Goal: Register for event/course

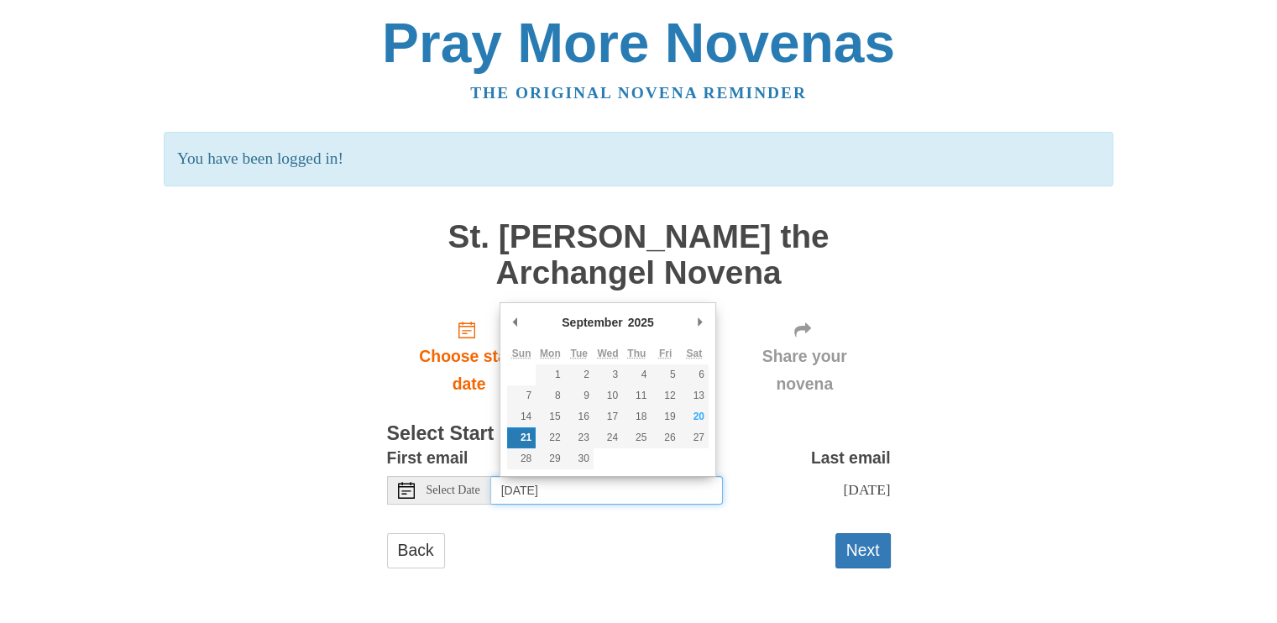
click at [590, 491] on input "[DATE]" at bounding box center [607, 490] width 232 height 29
type input "Saturday, September 20th"
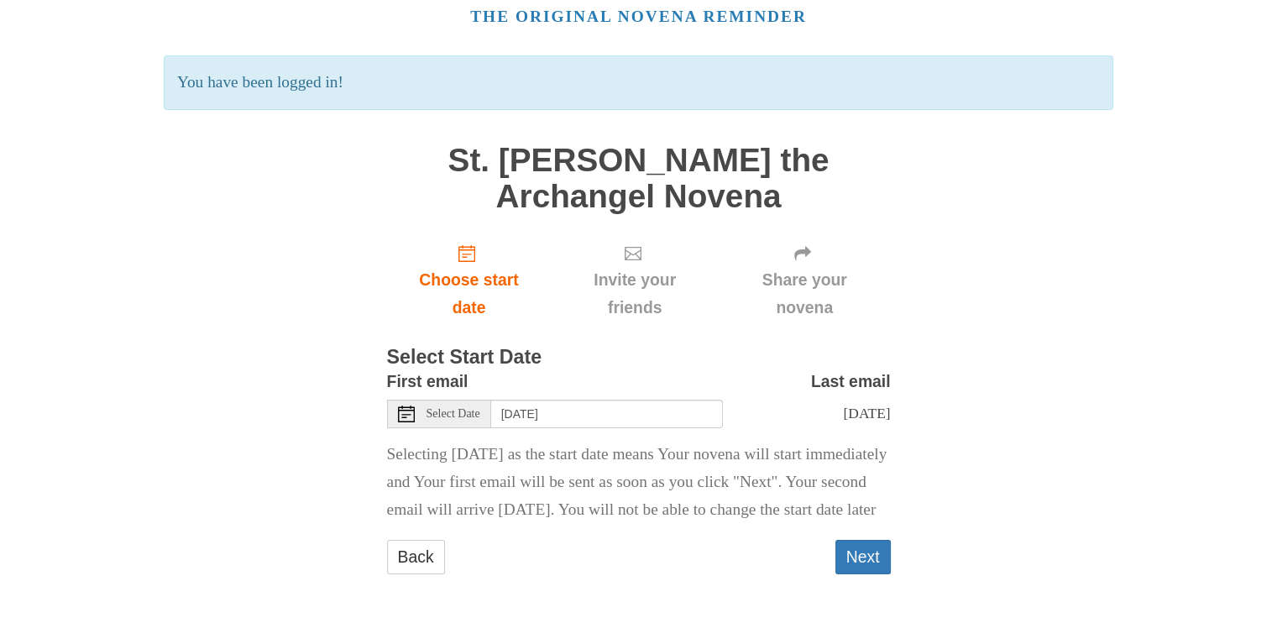
scroll to position [119, 0]
click at [873, 550] on button "Next" at bounding box center [862, 557] width 55 height 34
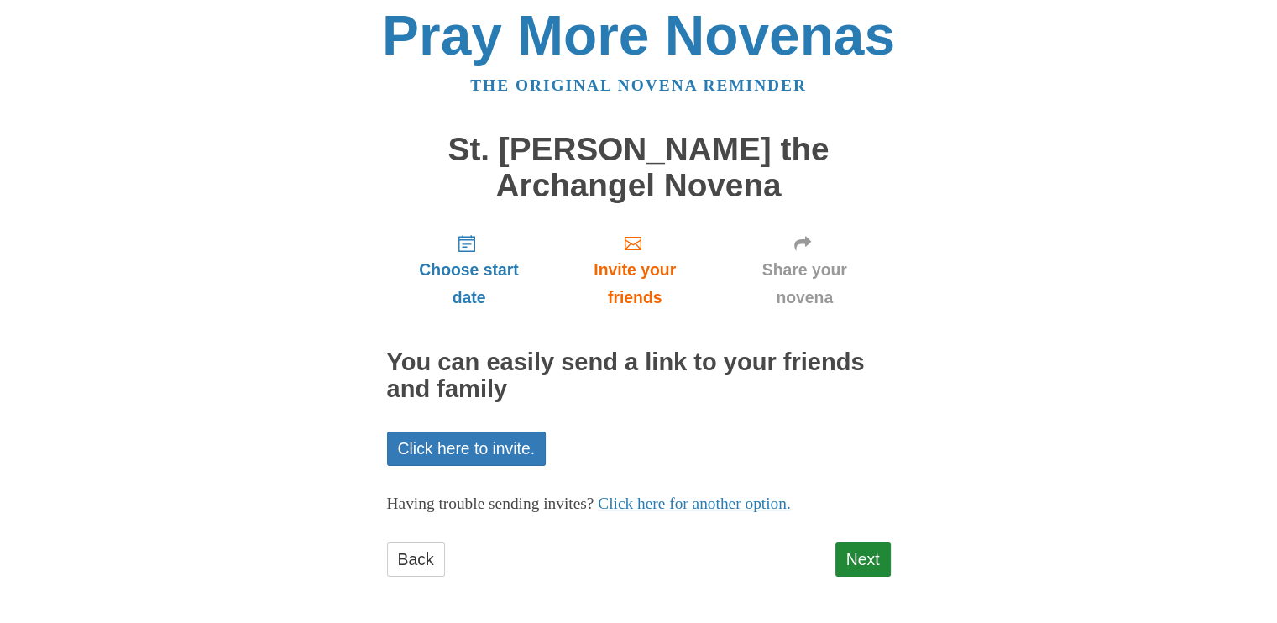
scroll to position [10, 0]
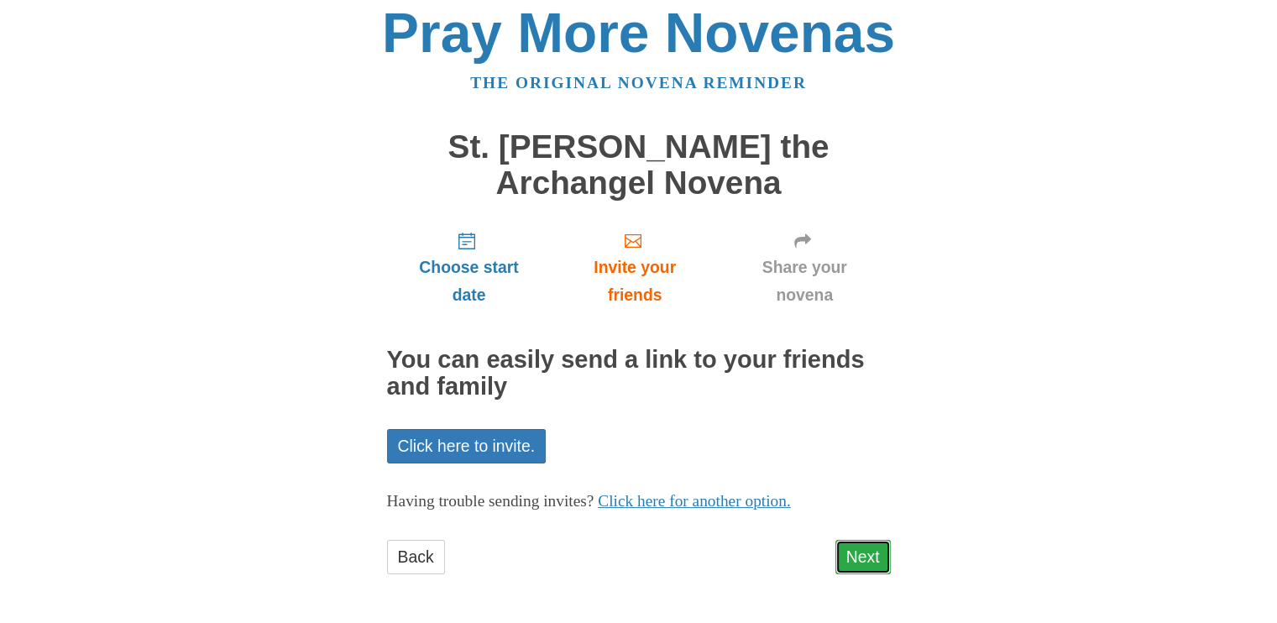
click at [850, 548] on link "Next" at bounding box center [862, 557] width 55 height 34
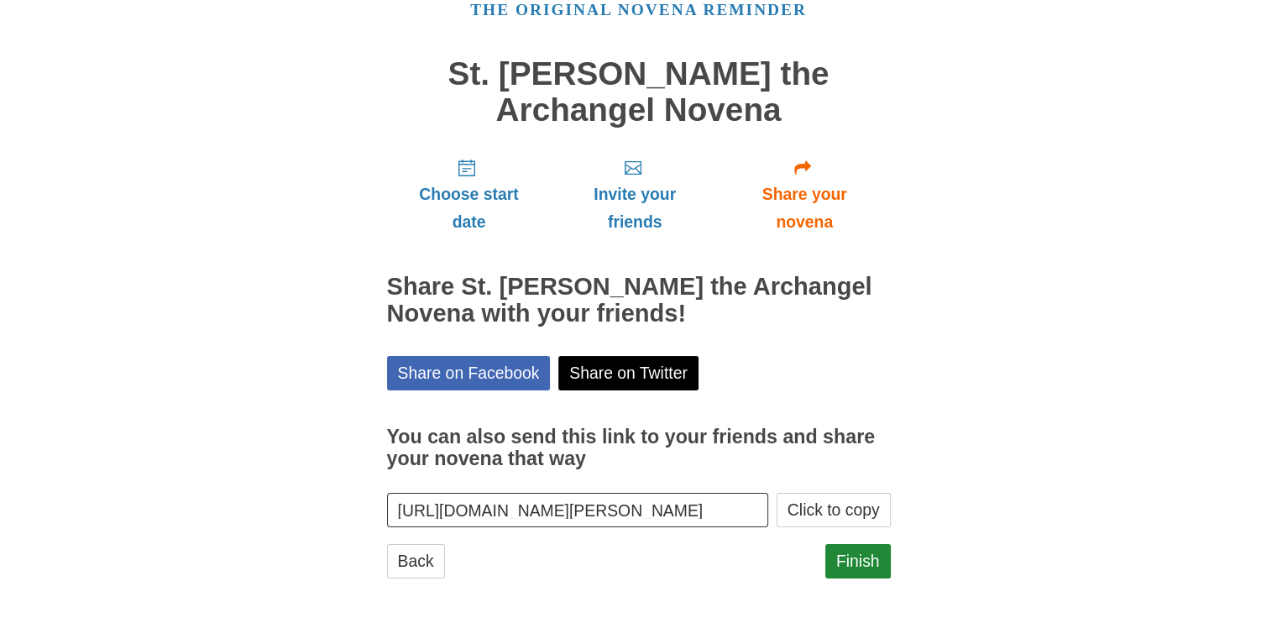
scroll to position [86, 0]
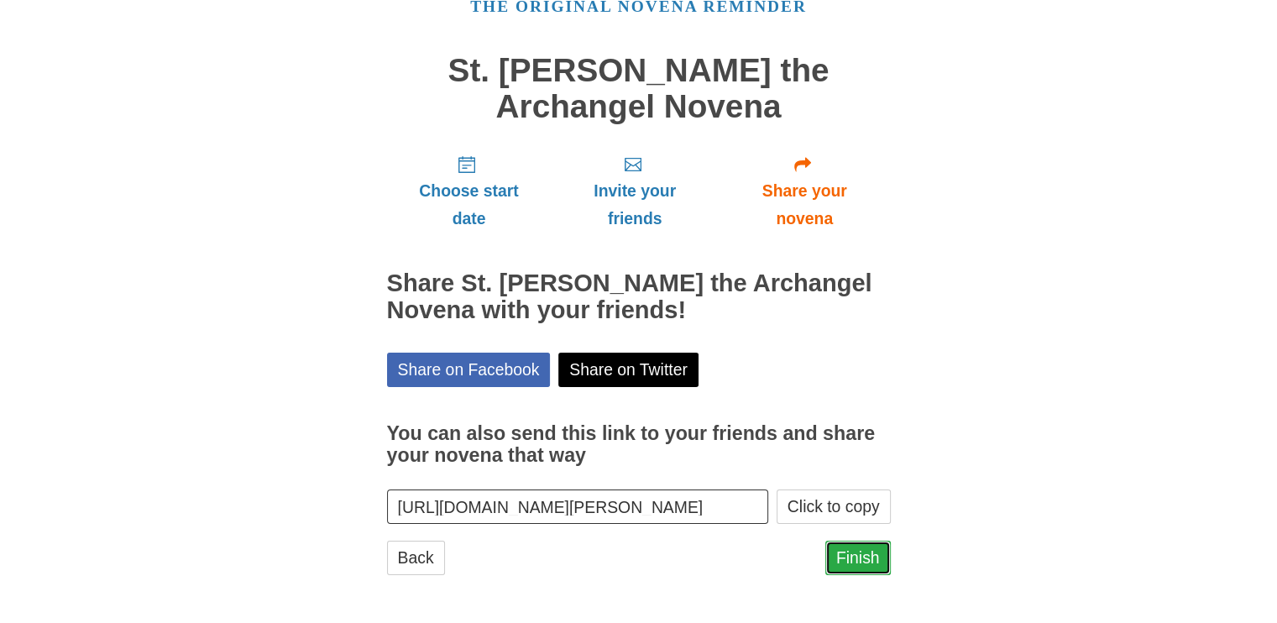
click at [873, 562] on link "Finish" at bounding box center [857, 558] width 65 height 34
